Goal: Task Accomplishment & Management: Complete application form

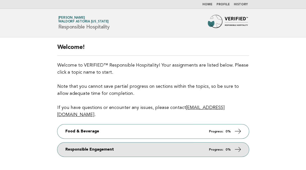
scroll to position [41, 0]
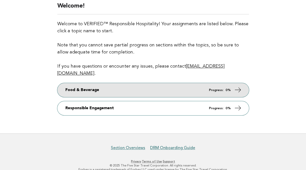
click at [243, 83] on link "Food & Beverage Progress: 0%" at bounding box center [153, 90] width 192 height 14
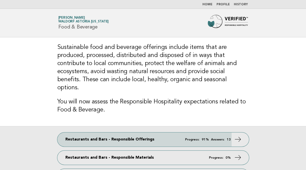
click at [111, 54] on h3 "Sustainable food and beverage offerings include items that are produced, proces…" at bounding box center [153, 67] width 192 height 48
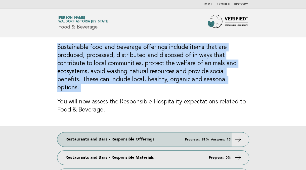
click at [111, 54] on h3 "Sustainable food and beverage offerings include items that are produced, proces…" at bounding box center [153, 67] width 192 height 48
drag, startPoint x: 111, startPoint y: 54, endPoint x: 229, endPoint y: 81, distance: 121.4
click at [229, 81] on h3 "Sustainable food and beverage offerings include items that are produced, proces…" at bounding box center [153, 67] width 192 height 48
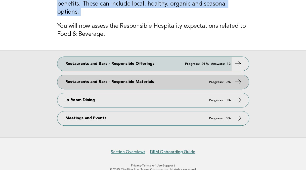
click at [239, 78] on icon at bounding box center [237, 81] width 7 height 7
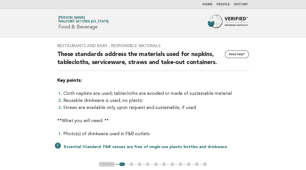
scroll to position [50, 0]
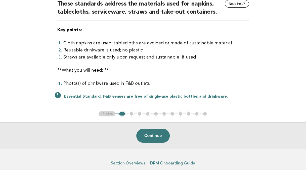
click at [106, 44] on li "Cloth napkins are used; tablecloths are avoided or made of sustainable material" at bounding box center [156, 42] width 186 height 7
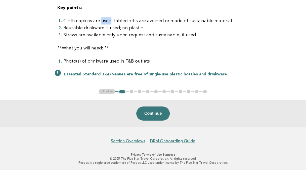
scroll to position [0, 0]
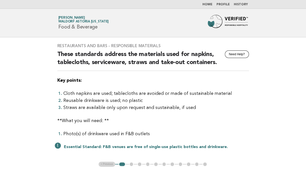
click at [138, 93] on li "Cloth napkins are used; tablecloths are avoided or made of sustainable material" at bounding box center [156, 93] width 186 height 7
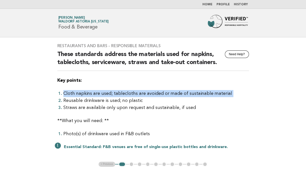
click at [138, 93] on li "Cloth napkins are used; tablecloths are avoided or made of sustainable material" at bounding box center [156, 93] width 186 height 7
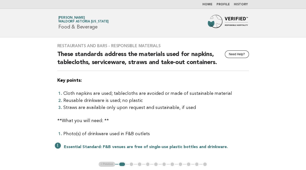
drag, startPoint x: 138, startPoint y: 93, endPoint x: 135, endPoint y: 105, distance: 13.1
click at [135, 105] on li "Straws are available only upon request and sustainable, if used" at bounding box center [156, 107] width 186 height 7
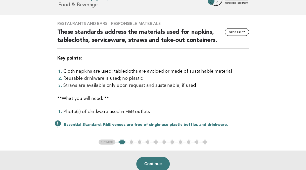
scroll to position [72, 0]
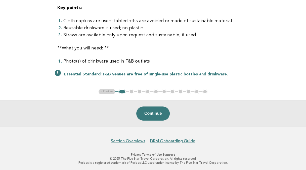
click at [130, 91] on ul "< Previous 1 2 3 4 5 6 7 8 9 10 11" at bounding box center [153, 91] width 109 height 5
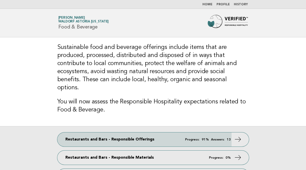
scroll to position [75, 0]
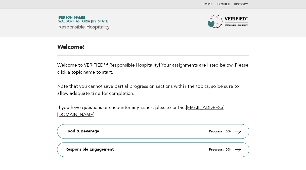
scroll to position [41, 0]
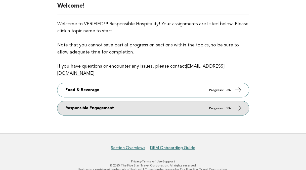
click at [244, 101] on link "Responsible Engagement Progress: 0%" at bounding box center [153, 108] width 192 height 14
click at [240, 104] on icon at bounding box center [237, 107] width 7 height 7
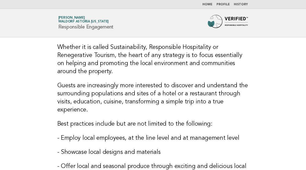
click at [96, 60] on h3 "Whether it is called Sustainability, Responsible Hospitality or Renegerative To…" at bounding box center [153, 59] width 192 height 32
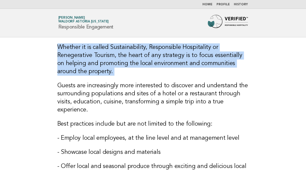
click at [96, 60] on h3 "Whether it is called Sustainability, Responsible Hospitality or Renegerative To…" at bounding box center [153, 59] width 192 height 32
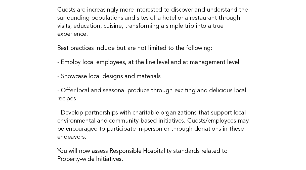
scroll to position [101, 0]
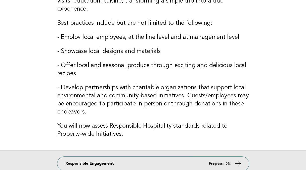
click at [132, 63] on h3 "- Offer local and seasonal produce through exciting and delicious local recipes" at bounding box center [153, 69] width 192 height 16
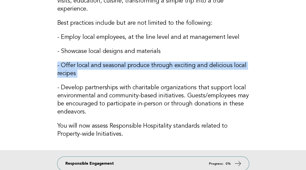
click at [132, 63] on h3 "- Offer local and seasonal produce through exciting and delicious local recipes" at bounding box center [153, 69] width 192 height 16
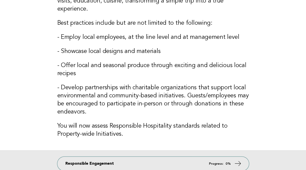
click at [204, 93] on h3 "- Develop partnerships with charitable organizations that support local environ…" at bounding box center [153, 100] width 192 height 32
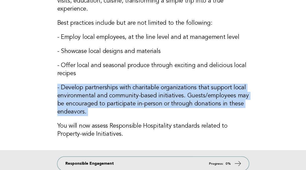
click at [204, 93] on h3 "- Develop partnerships with charitable organizations that support local environ…" at bounding box center [153, 100] width 192 height 32
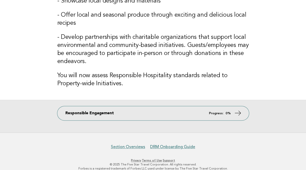
click at [162, 78] on h3 "You will now assess Responsible Hospitality standards related to Property-wide …" at bounding box center [153, 79] width 192 height 16
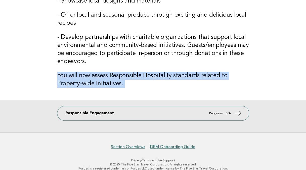
click at [162, 78] on h3 "You will now assess Responsible Hospitality standards related to Property-wide …" at bounding box center [153, 79] width 192 height 16
drag, startPoint x: 162, startPoint y: 78, endPoint x: 192, endPoint y: 82, distance: 30.6
click at [192, 82] on h3 "You will now assess Responsible Hospitality standards related to Property-wide …" at bounding box center [153, 79] width 192 height 16
click at [215, 85] on h3 "You will now assess Responsible Hospitality standards related to Property-wide …" at bounding box center [153, 79] width 192 height 16
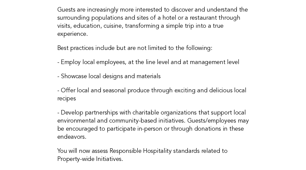
scroll to position [101, 0]
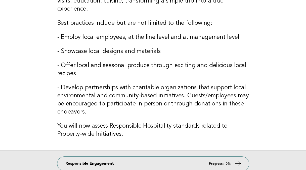
click at [102, 50] on h3 "- Showcase local designs and materials" at bounding box center [153, 51] width 192 height 8
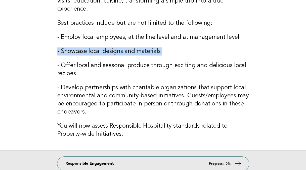
click at [102, 50] on h3 "- Showcase local designs and materials" at bounding box center [153, 51] width 192 height 8
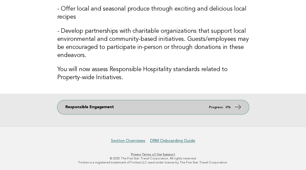
click at [240, 108] on icon at bounding box center [237, 106] width 7 height 7
click at [240, 106] on icon at bounding box center [237, 106] width 7 height 7
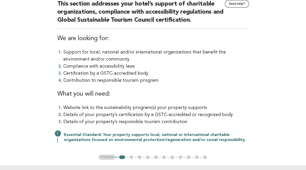
scroll to position [75, 0]
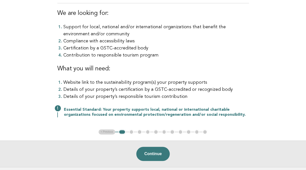
click at [138, 87] on li "Details of your property’s certification by a GSTC-accredited or recognized body" at bounding box center [156, 89] width 186 height 7
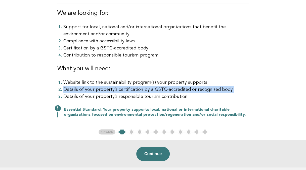
click at [138, 87] on li "Details of your property’s certification by a GSTC-accredited or recognized body" at bounding box center [156, 89] width 186 height 7
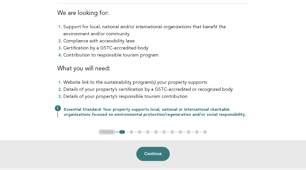
drag, startPoint x: 138, startPoint y: 87, endPoint x: 182, endPoint y: 97, distance: 44.6
click at [182, 97] on li "Details of your property’s responsible tourism contribution" at bounding box center [156, 96] width 186 height 7
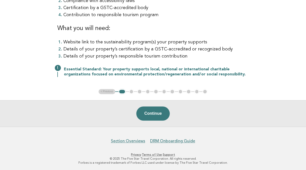
scroll to position [0, 0]
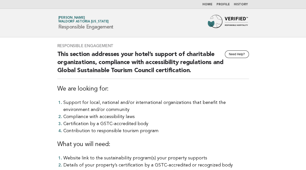
click at [63, 26] on h1 "Forbes Travel Guide Sheba Allada Waldorf Astoria New York Responsible Engagement" at bounding box center [85, 22] width 55 height 13
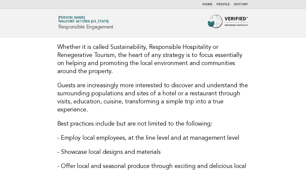
click at [69, 21] on span "Waldorf Astoria [US_STATE]" at bounding box center [83, 21] width 51 height 3
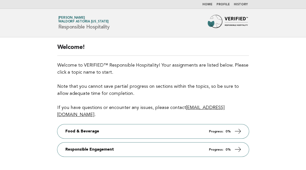
scroll to position [41, 0]
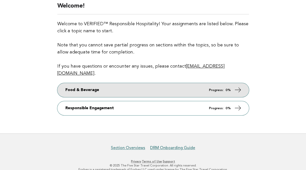
click at [240, 86] on icon at bounding box center [237, 89] width 7 height 7
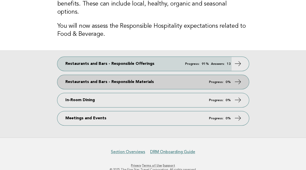
scroll to position [78, 0]
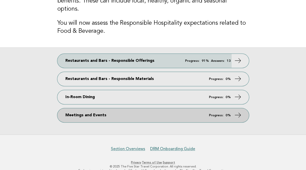
click at [239, 111] on icon at bounding box center [237, 114] width 7 height 7
click at [238, 111] on icon at bounding box center [237, 114] width 7 height 7
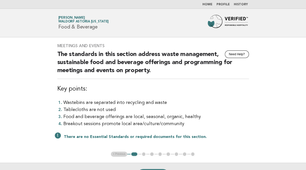
scroll to position [50, 0]
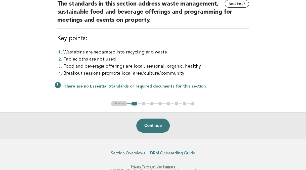
click at [106, 50] on li "Wastebins are separated into recycling and waste" at bounding box center [156, 52] width 186 height 7
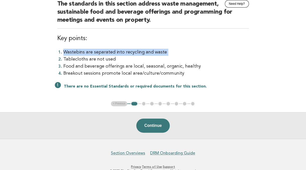
click at [106, 50] on li "Wastebins are separated into recycling and waste" at bounding box center [156, 52] width 186 height 7
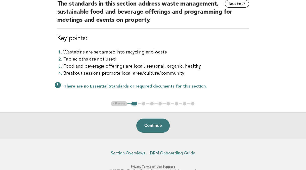
drag, startPoint x: 106, startPoint y: 50, endPoint x: 224, endPoint y: 69, distance: 119.5
click at [224, 70] on li "Breakout sessions promote local area/culture/community" at bounding box center [156, 73] width 186 height 7
click at [157, 86] on p "There are no Essential Standards or required documents for this section." at bounding box center [156, 86] width 185 height 5
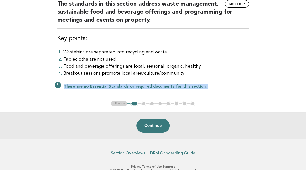
click at [157, 86] on p "There are no Essential Standards or required documents for this section." at bounding box center [156, 86] width 185 height 5
drag, startPoint x: 157, startPoint y: 86, endPoint x: 197, endPoint y: 87, distance: 39.5
click at [197, 87] on p "There are no Essential Standards or required documents for this section." at bounding box center [156, 86] width 185 height 5
click at [195, 88] on p "There are no Essential Standards or required documents for this section." at bounding box center [156, 86] width 185 height 5
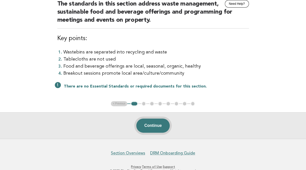
click at [155, 123] on button "Continue" at bounding box center [152, 125] width 33 height 14
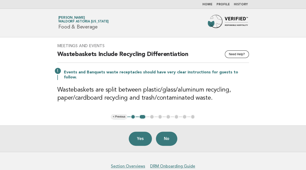
click at [102, 86] on h3 "Wastebaskets are split between plastic/glass/aluminum recycling, paper/cardboar…" at bounding box center [153, 94] width 192 height 16
click at [120, 54] on h2 "Wastebaskets Include Recycling Differentiation" at bounding box center [153, 56] width 192 height 12
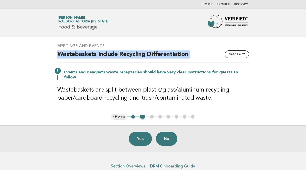
click at [120, 54] on h2 "Wastebaskets Include Recycling Differentiation" at bounding box center [153, 56] width 192 height 12
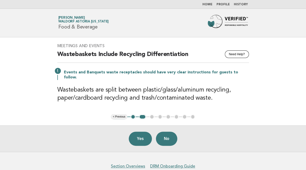
click at [199, 86] on h3 "Wastebaskets are split between plastic/glass/aluminum recycling, paper/cardboar…" at bounding box center [153, 94] width 192 height 16
click at [231, 105] on div "Meetings and Events Need Help? Wastebaskets Include Recycling Differentiation E…" at bounding box center [153, 75] width 204 height 77
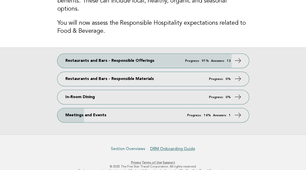
click at [129, 146] on link "Section Overviews" at bounding box center [128, 148] width 34 height 5
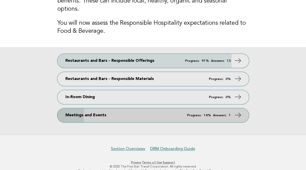
click at [241, 111] on icon at bounding box center [237, 114] width 7 height 7
